Goal: Task Accomplishment & Management: Manage account settings

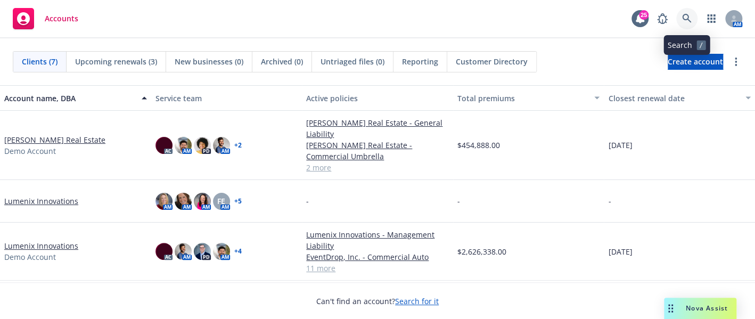
click at [683, 17] on icon at bounding box center [687, 19] width 10 height 10
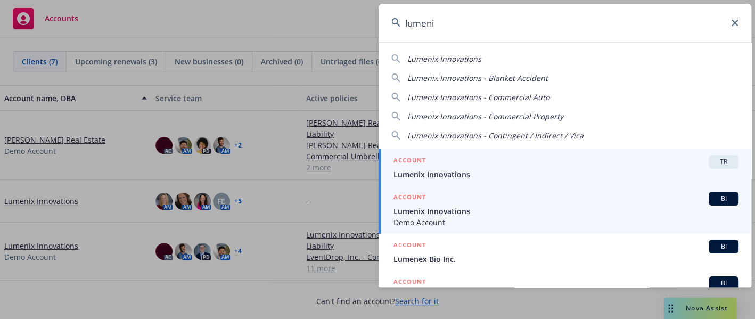
type input "lumeni"
click at [546, 211] on span "Lumenix Innovations" at bounding box center [566, 211] width 345 height 11
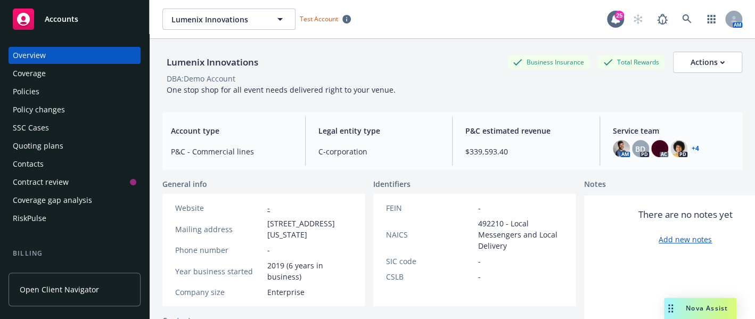
click at [95, 283] on link "Open Client Navigator" at bounding box center [75, 290] width 132 height 34
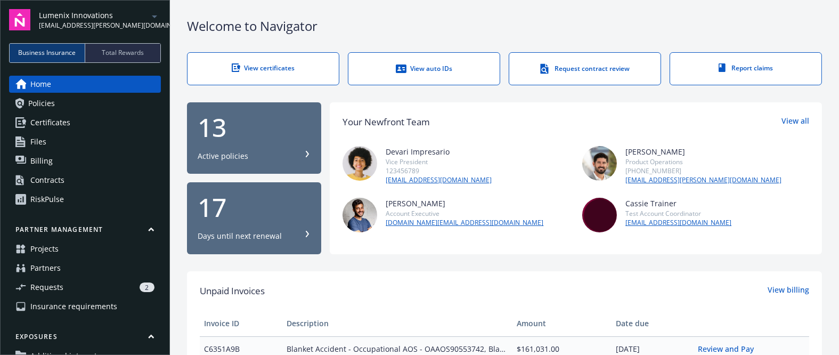
click at [96, 167] on link "Billing" at bounding box center [85, 160] width 152 height 17
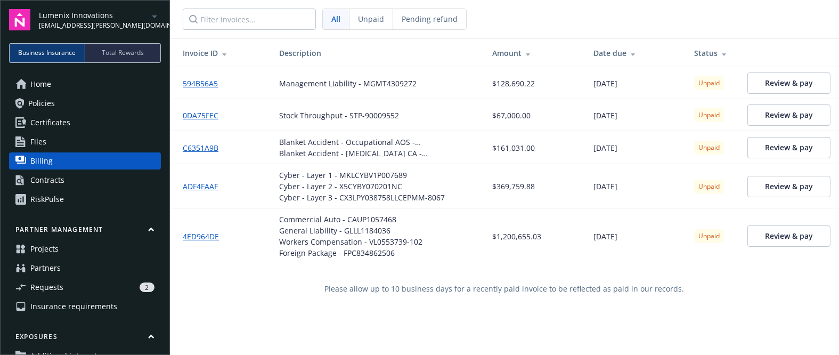
click at [774, 29] on nav "All Unpaid Pending refund" at bounding box center [504, 19] width 669 height 38
click at [694, 300] on div "Please allow up to 10 business days for a recently paid invoice to be reflected…" at bounding box center [504, 289] width 669 height 50
click at [208, 80] on link "594B56A5" at bounding box center [205, 83] width 44 height 11
click at [368, 18] on span "Unpaid" at bounding box center [371, 18] width 26 height 11
click at [771, 25] on nav "All Unpaid Pending refund" at bounding box center [504, 19] width 669 height 38
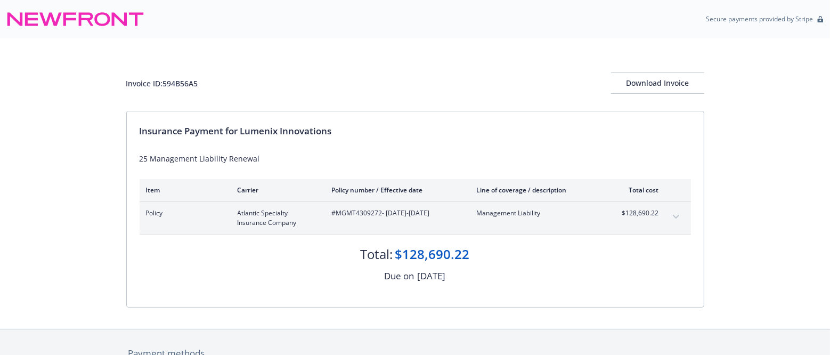
click at [51, 197] on div "Invoice ID: 594B56A5 Download Invoice Insurance Payment for Lumenix Innovations…" at bounding box center [415, 183] width 830 height 290
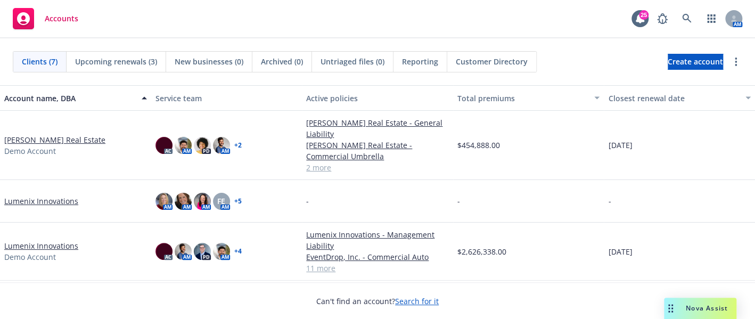
click at [120, 289] on div "Can't find an account? Search for it" at bounding box center [377, 294] width 755 height 25
